Goal: Navigation & Orientation: Find specific page/section

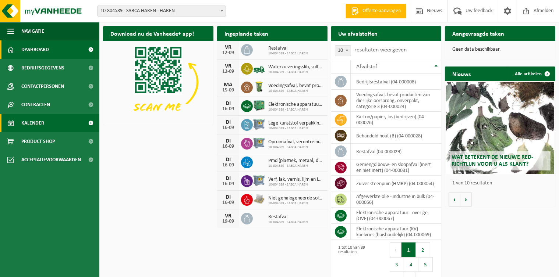
click at [29, 124] on span "Kalender" at bounding box center [32, 123] width 23 height 18
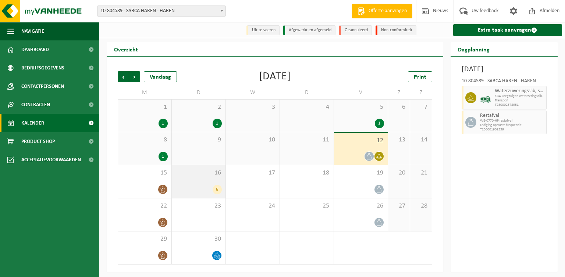
click at [195, 184] on div "16 6" at bounding box center [199, 181] width 54 height 33
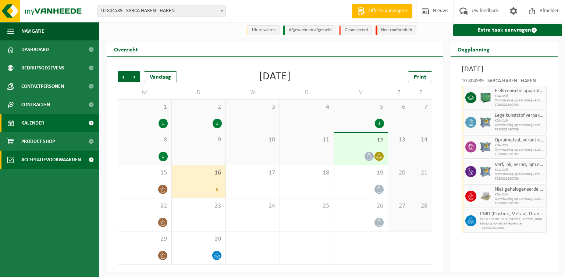
click at [30, 164] on span "Acceptatievoorwaarden" at bounding box center [51, 160] width 60 height 18
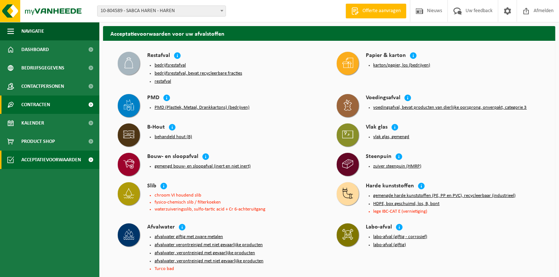
click at [31, 101] on span "Contracten" at bounding box center [35, 105] width 29 height 18
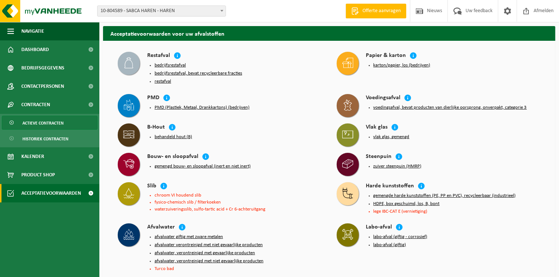
click at [36, 128] on span "Actieve contracten" at bounding box center [42, 123] width 41 height 14
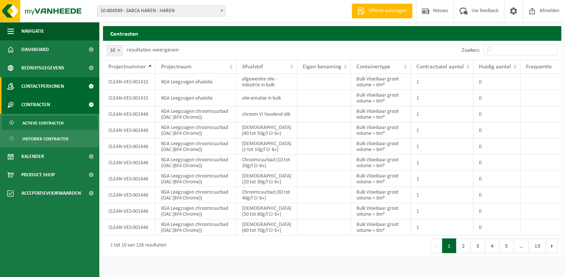
click at [49, 86] on span "Contactpersonen" at bounding box center [42, 86] width 43 height 18
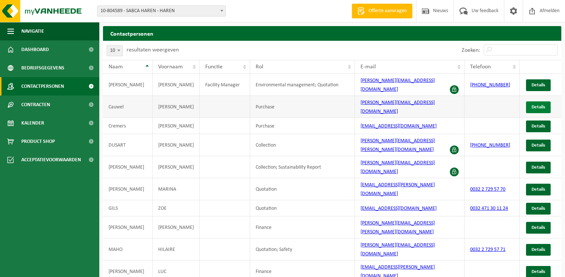
click at [537, 104] on link "Details" at bounding box center [538, 107] width 25 height 12
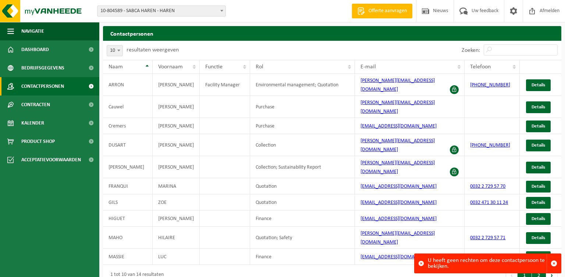
click at [537, 268] on button "2" at bounding box center [539, 275] width 14 height 15
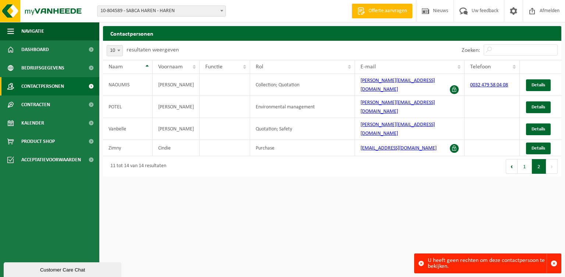
drag, startPoint x: 454, startPoint y: 218, endPoint x: 450, endPoint y: 221, distance: 5.1
drag, startPoint x: 450, startPoint y: 221, endPoint x: 447, endPoint y: 218, distance: 4.2
drag, startPoint x: 443, startPoint y: 220, endPoint x: 442, endPoint y: 210, distance: 10.3
click at [442, 210] on html "Vestiging: 10-804589 - SABCA HAREN - HAREN 10-804593 - SABENA AEROSPACE ENGINEE…" at bounding box center [282, 138] width 565 height 277
drag, startPoint x: 442, startPoint y: 210, endPoint x: 438, endPoint y: 291, distance: 81.7
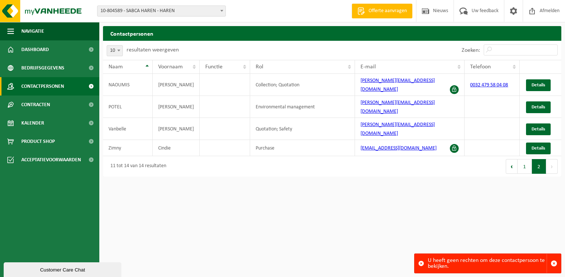
click at [438, 277] on html "Vestiging: 10-804589 - SABCA HAREN - HAREN 10-804593 - SABENA AEROSPACE ENGINEE…" at bounding box center [282, 138] width 565 height 277
click at [32, 70] on span "Bedrijfsgegevens" at bounding box center [42, 68] width 43 height 18
